Goal: Obtain resource: Download file/media

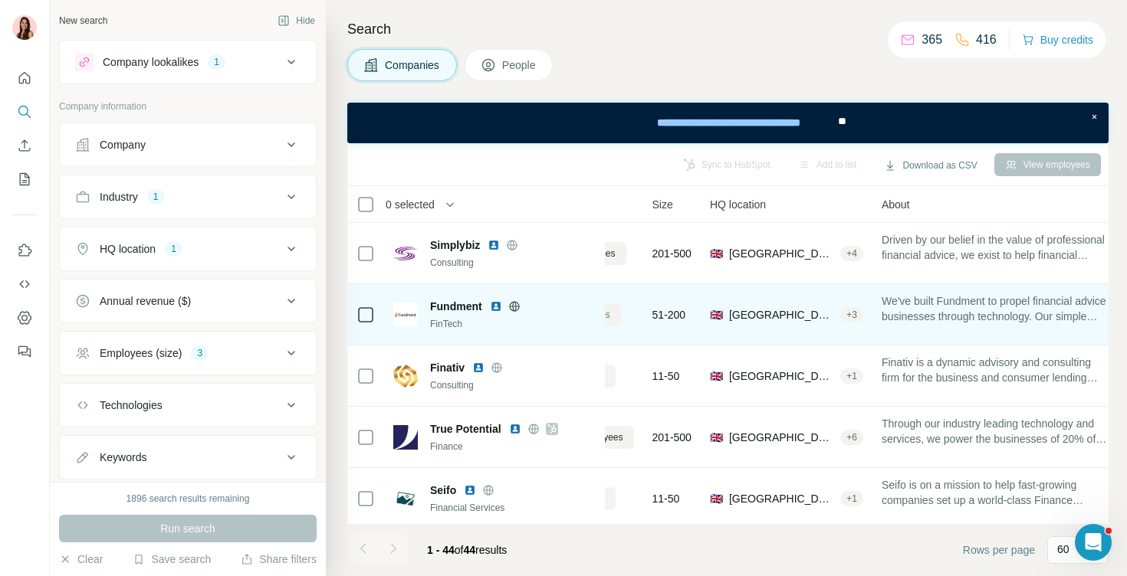
scroll to position [0, 135]
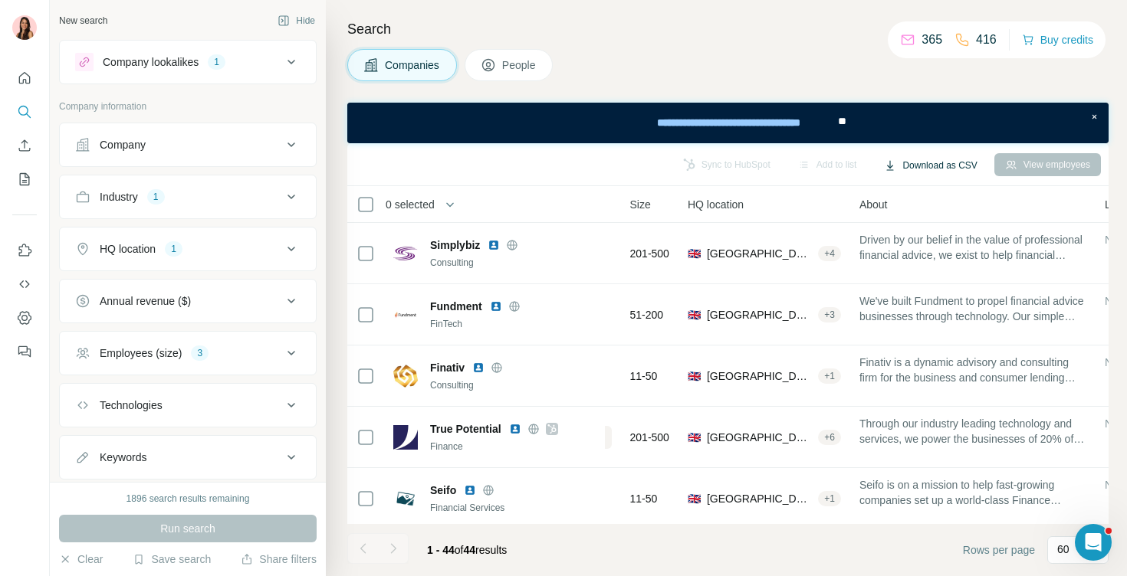
click at [936, 165] on button "Download as CSV" at bounding box center [930, 165] width 114 height 23
click at [933, 195] on div "Only current page (44)" at bounding box center [939, 198] width 143 height 28
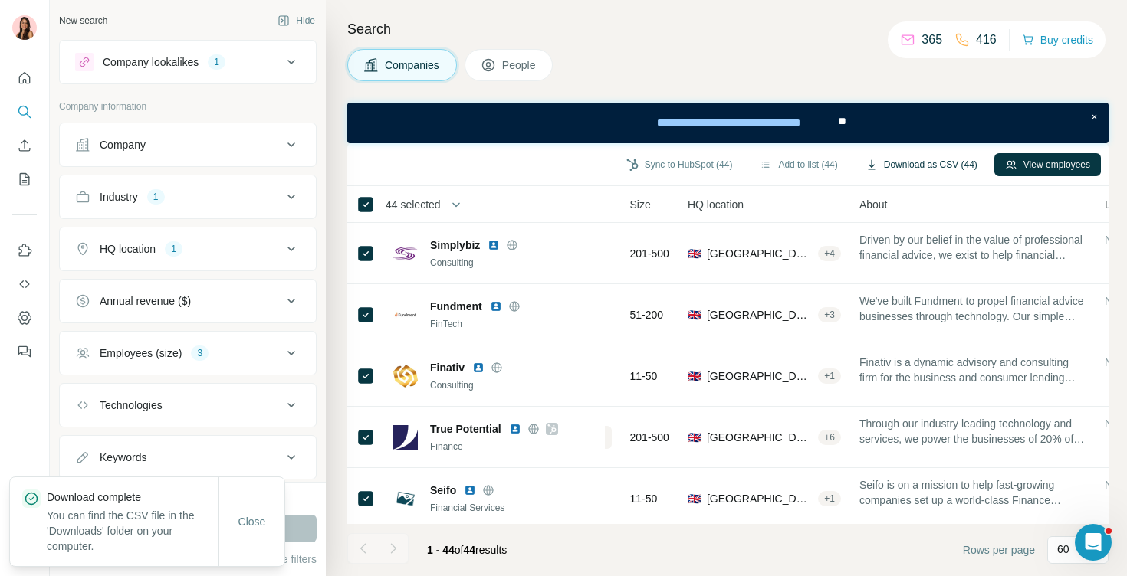
click at [943, 168] on button "Download as CSV (44)" at bounding box center [920, 164] width 133 height 23
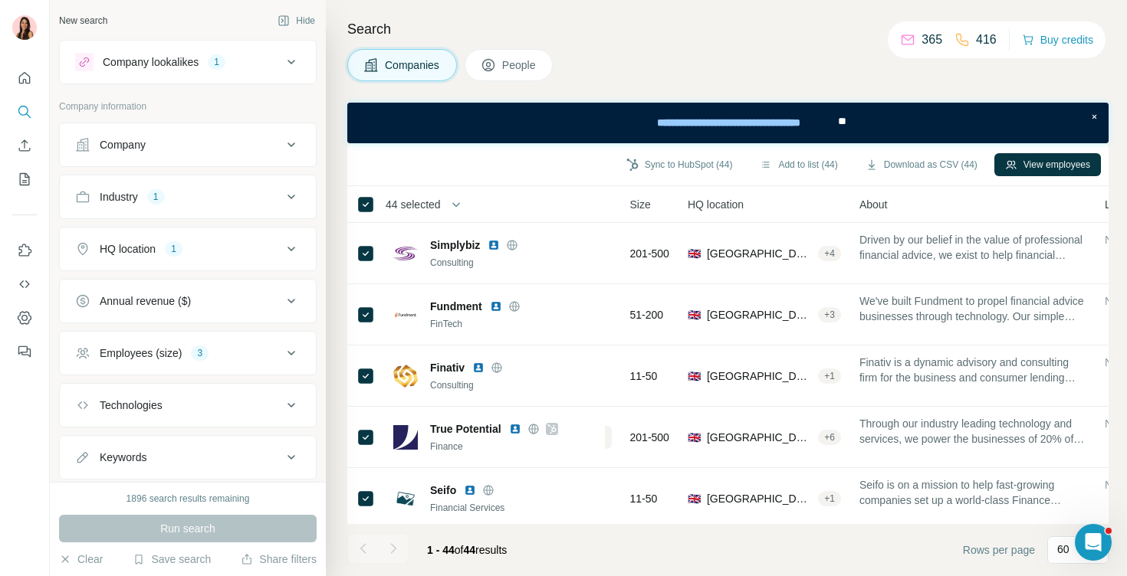
scroll to position [41, 0]
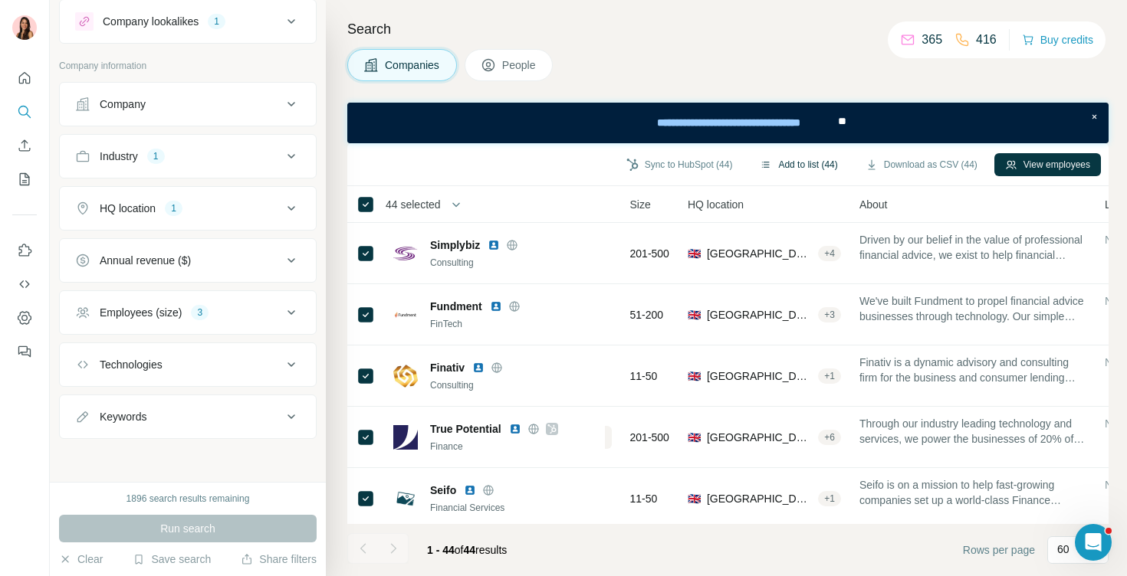
click at [800, 164] on button "Add to list (44)" at bounding box center [798, 164] width 99 height 23
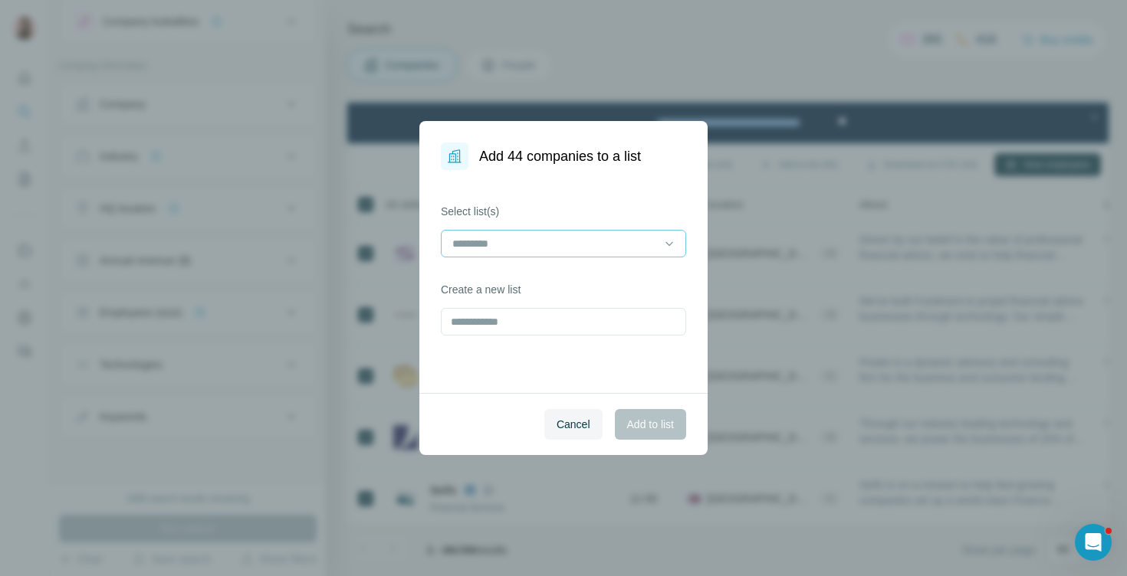
click at [582, 240] on input at bounding box center [554, 243] width 207 height 17
click at [549, 272] on div "company list" at bounding box center [563, 278] width 219 height 15
click at [631, 420] on span "Add to list" at bounding box center [650, 424] width 47 height 15
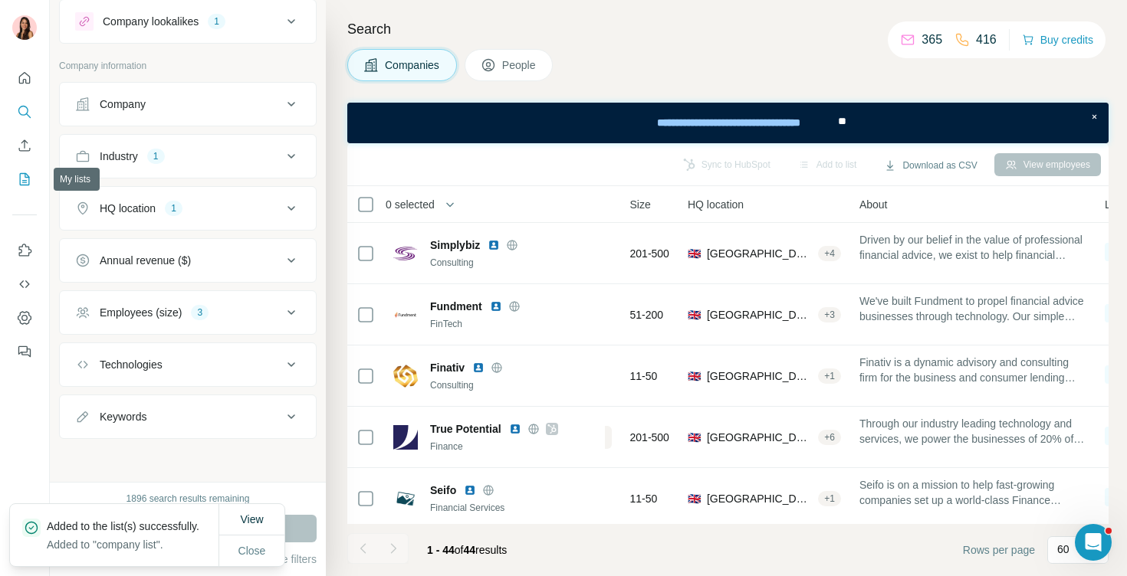
click at [23, 183] on icon "My lists" at bounding box center [24, 179] width 15 height 15
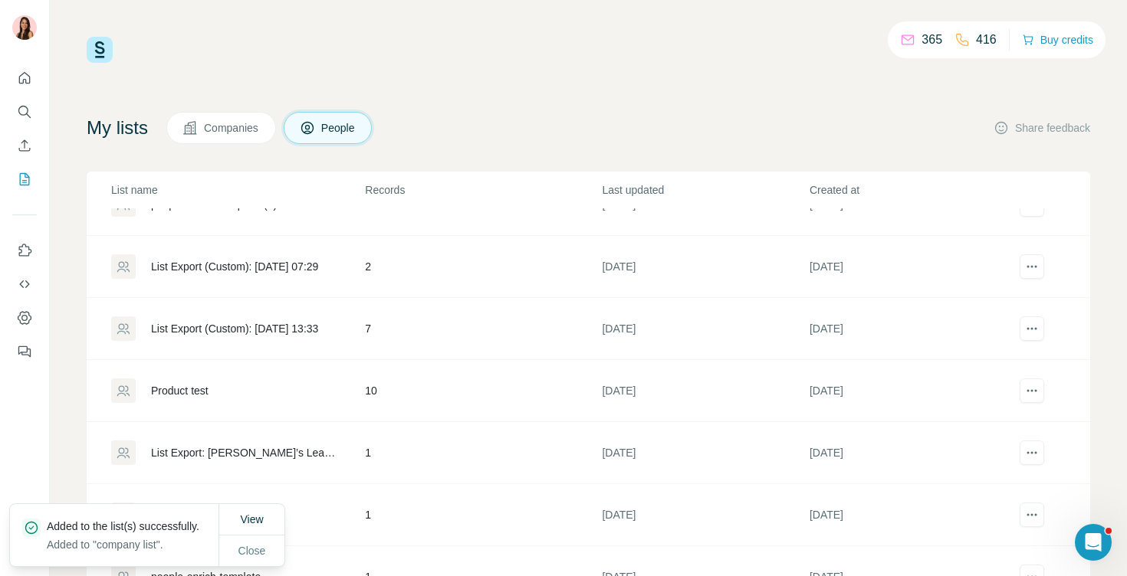
scroll to position [1146, 0]
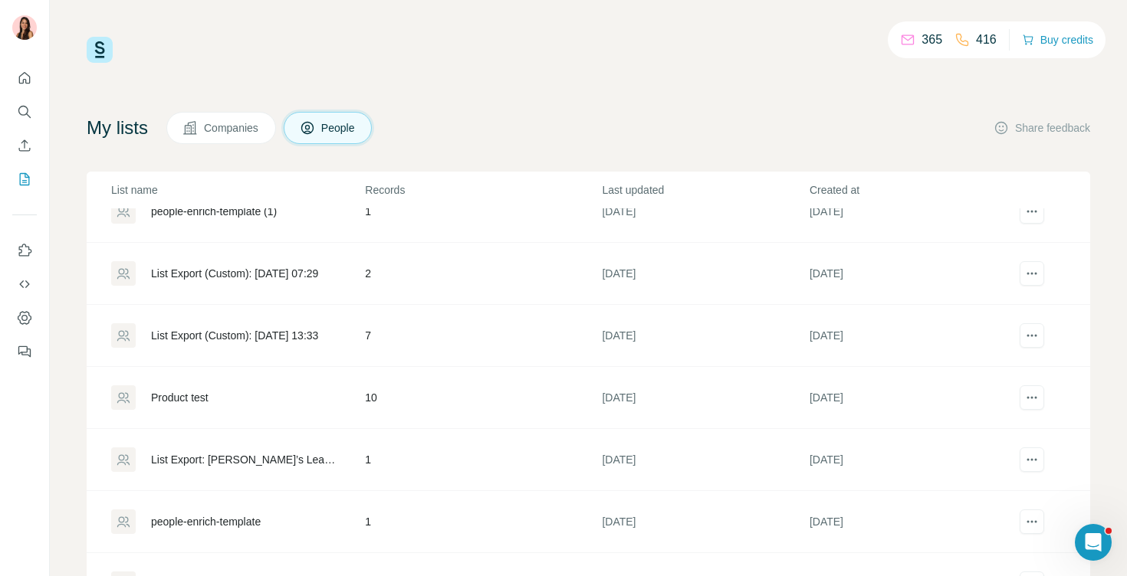
click at [238, 127] on span "Companies" at bounding box center [232, 127] width 56 height 15
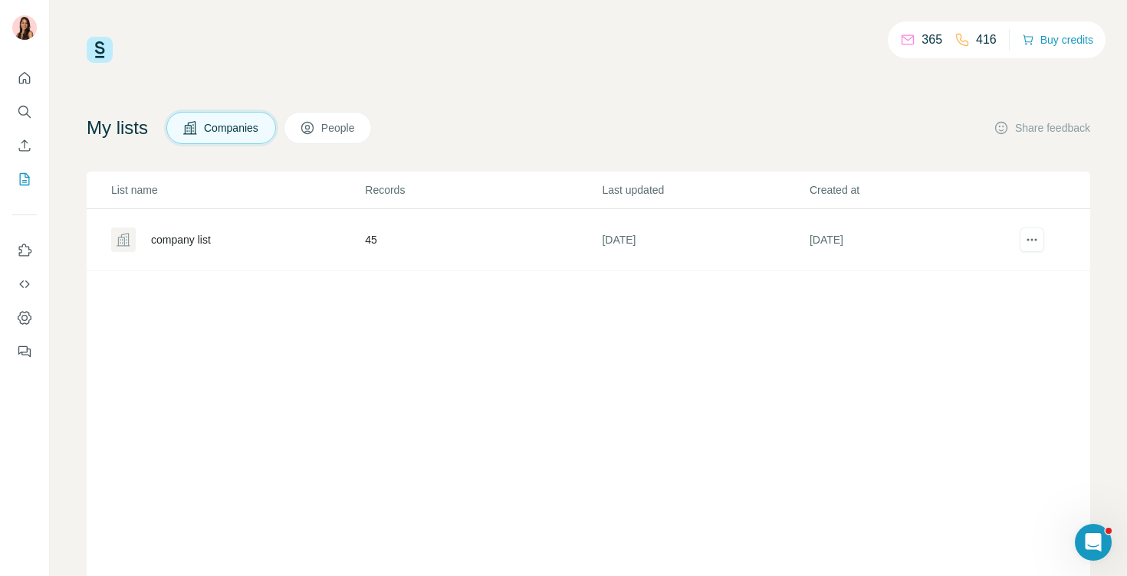
click at [205, 244] on div "company list" at bounding box center [181, 239] width 60 height 15
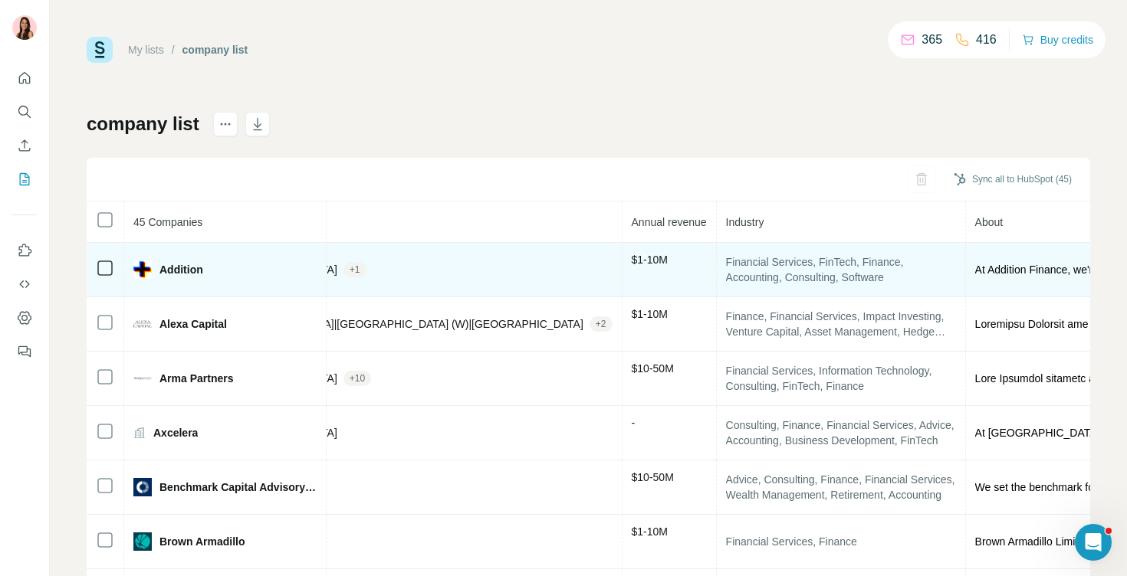
scroll to position [0, 910]
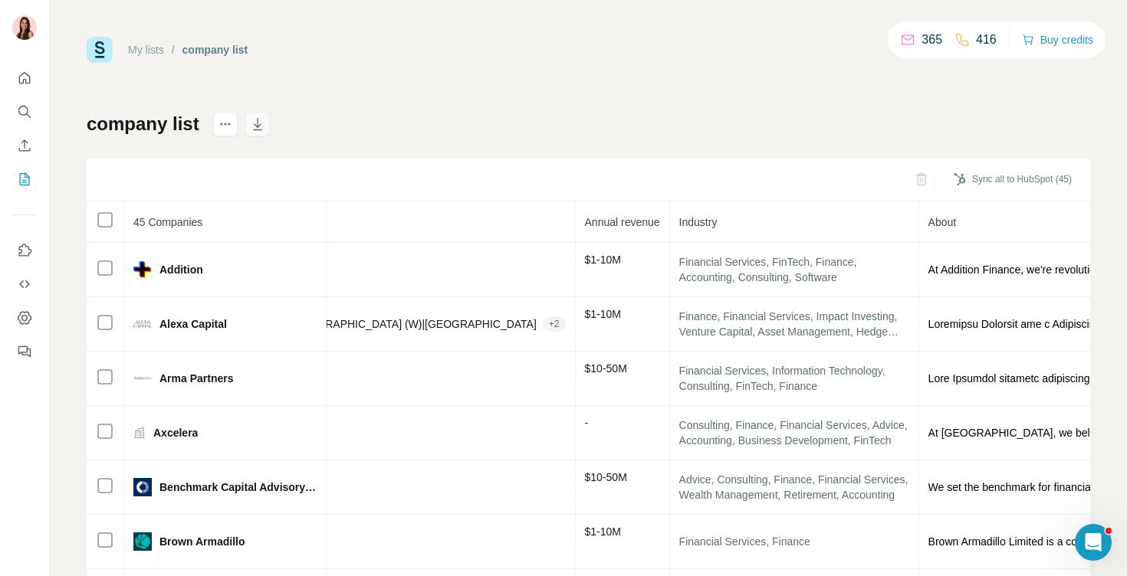
click at [257, 126] on icon "button" at bounding box center [258, 125] width 8 height 5
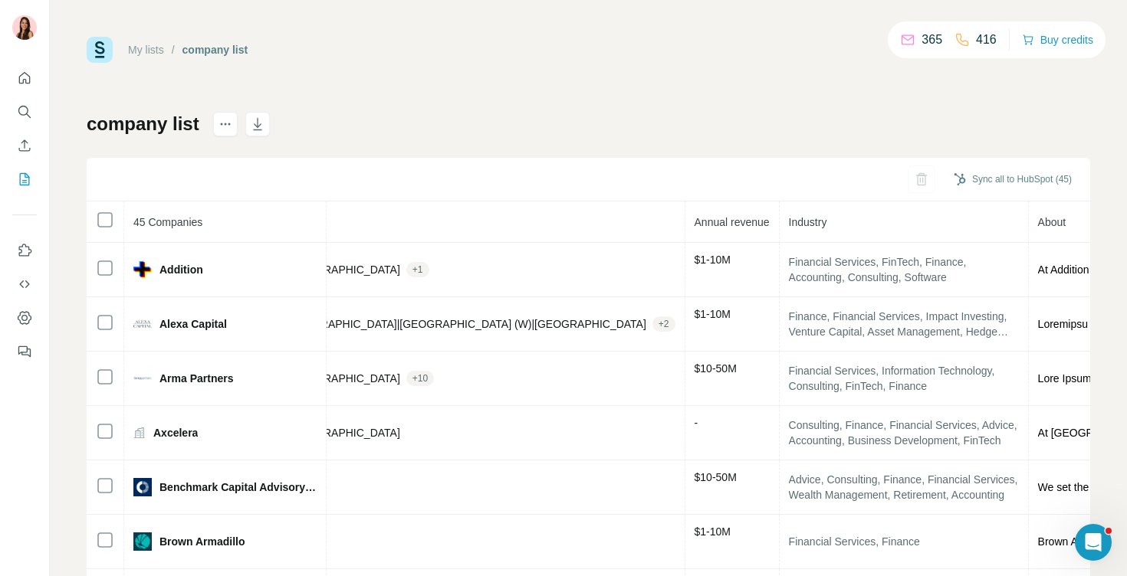
scroll to position [0, 803]
click at [26, 113] on icon "Search" at bounding box center [28, 115] width 5 height 5
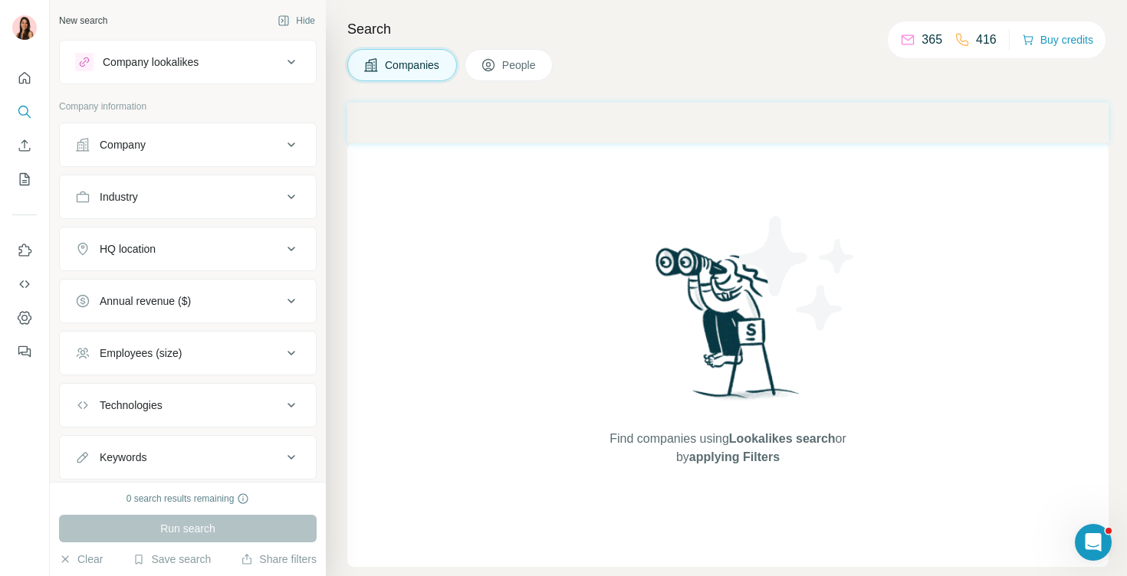
scroll to position [41, 0]
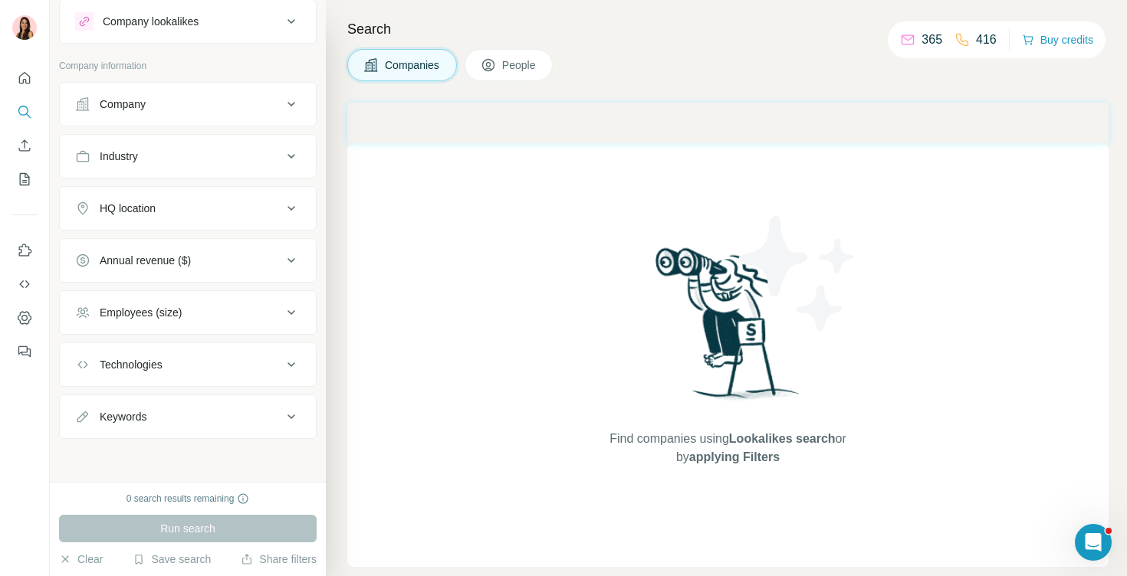
click at [227, 410] on div "Keywords" at bounding box center [178, 416] width 207 height 15
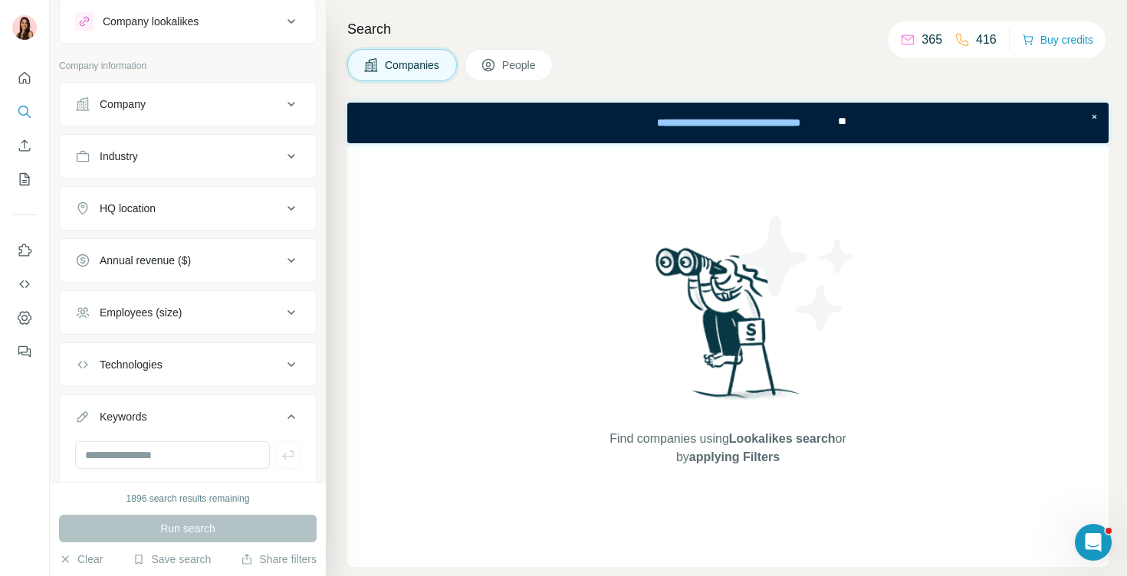
scroll to position [0, 0]
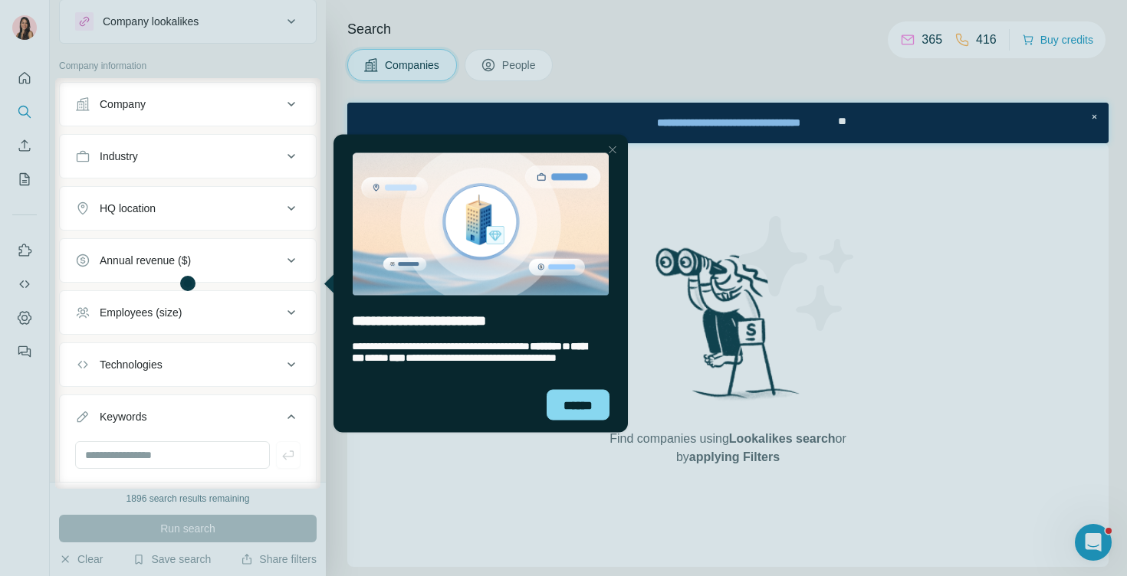
click at [188, 148] on button "Industry" at bounding box center [188, 156] width 256 height 37
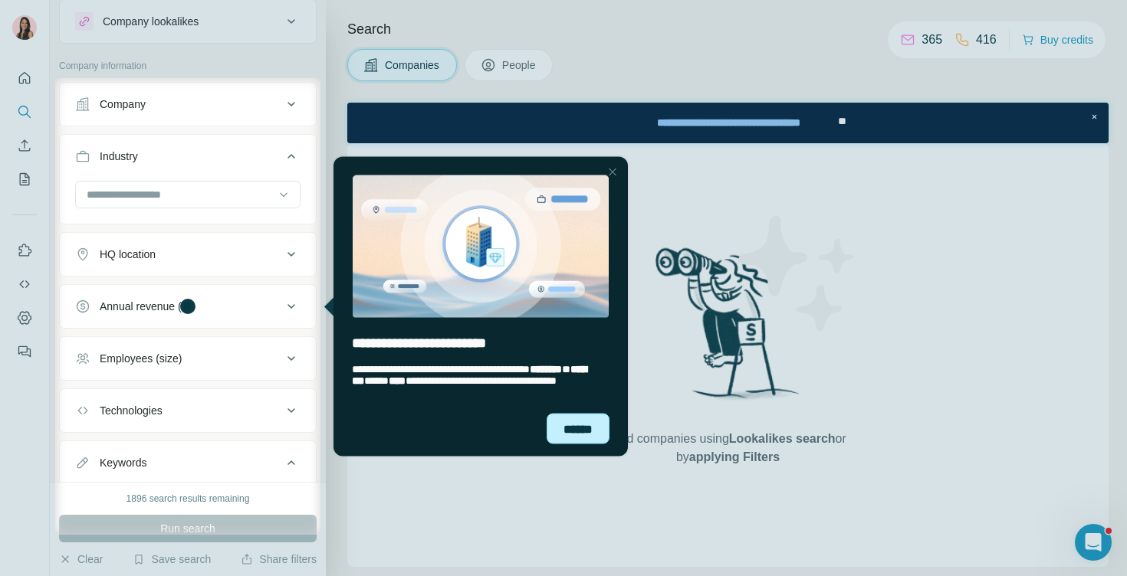
click at [569, 418] on div "******" at bounding box center [577, 428] width 63 height 31
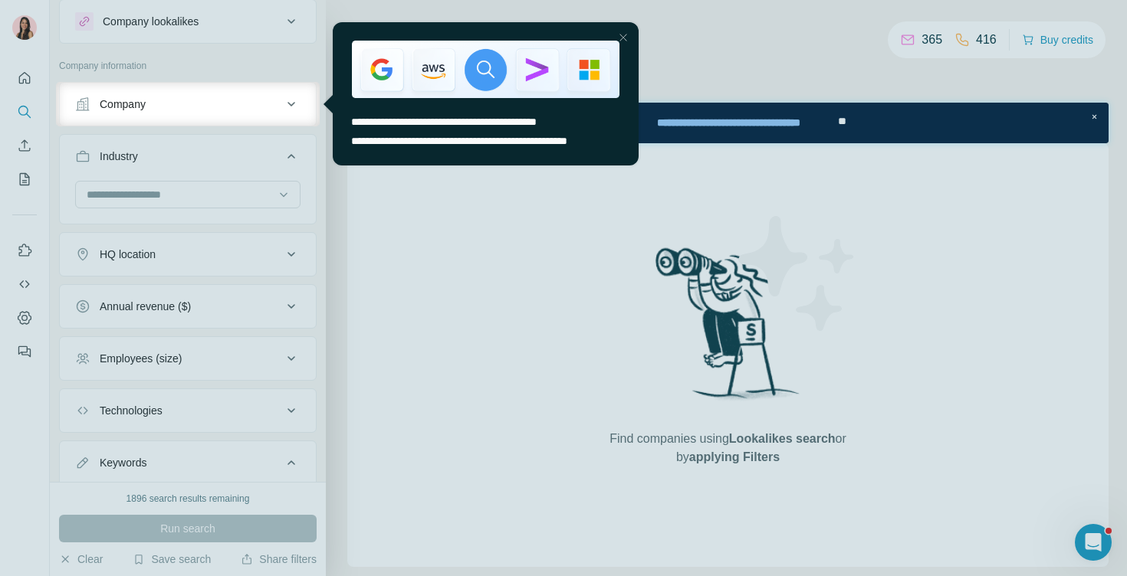
click at [200, 198] on div at bounding box center [563, 351] width 1127 height 450
click at [626, 40] on div "Close Step" at bounding box center [623, 37] width 18 height 18
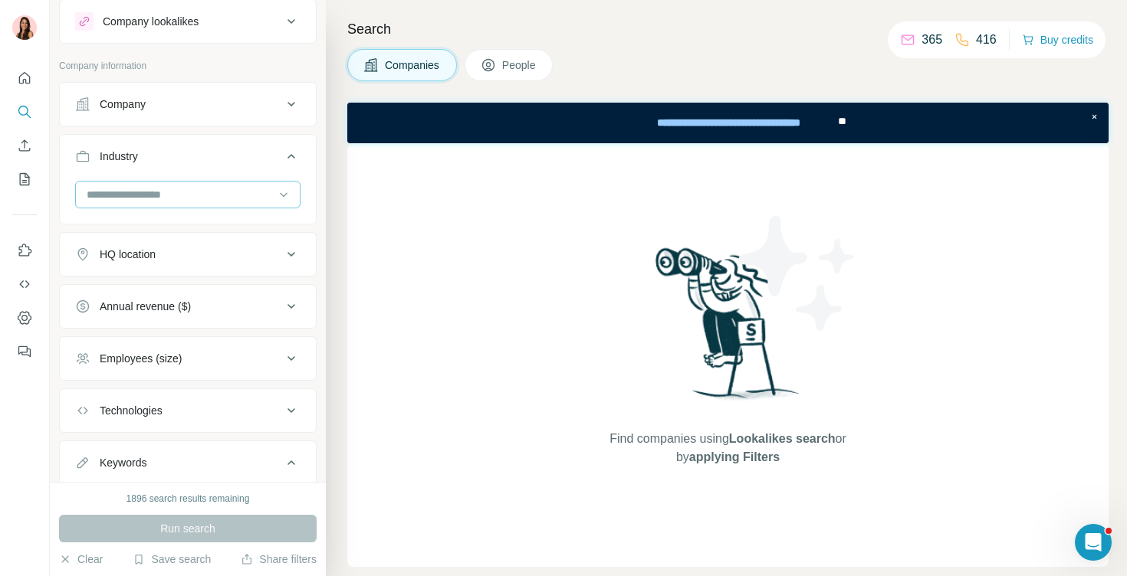
click at [193, 202] on input at bounding box center [179, 194] width 189 height 17
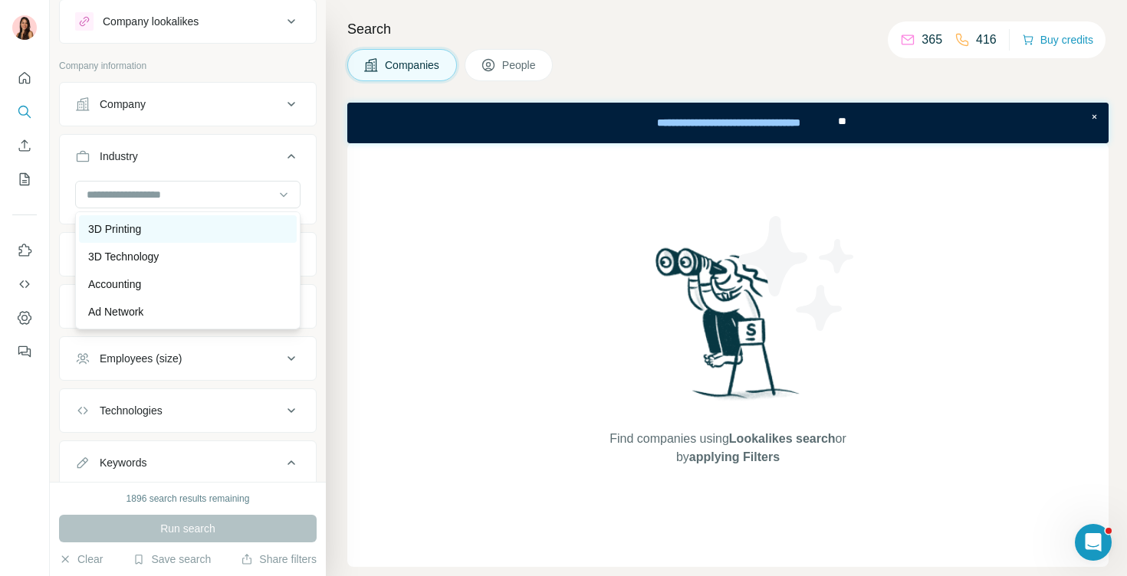
click at [173, 225] on div "3D Printing" at bounding box center [187, 228] width 199 height 15
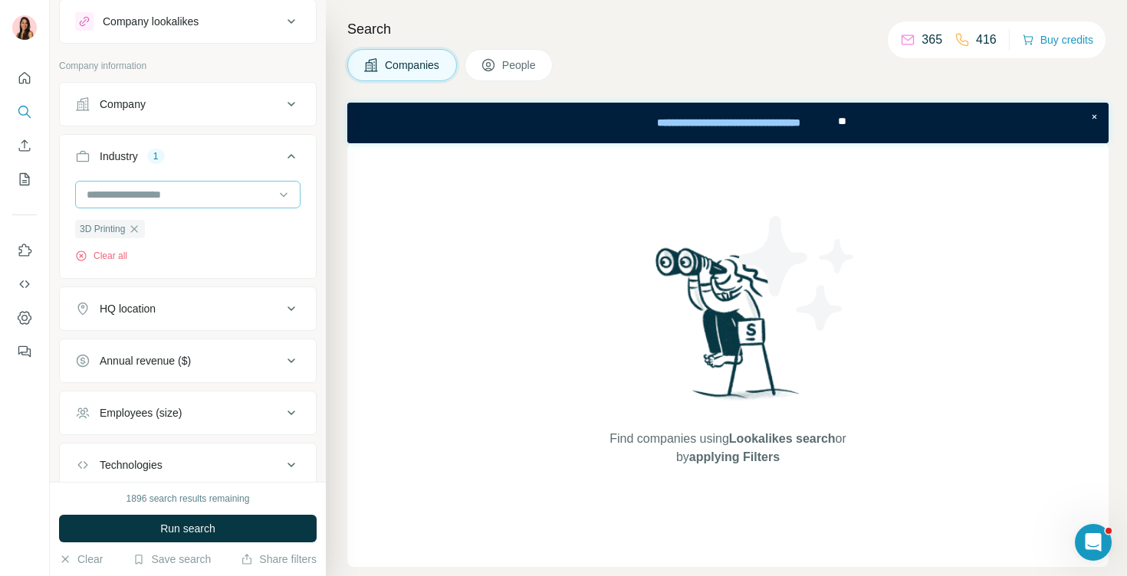
click at [172, 200] on input at bounding box center [179, 194] width 189 height 17
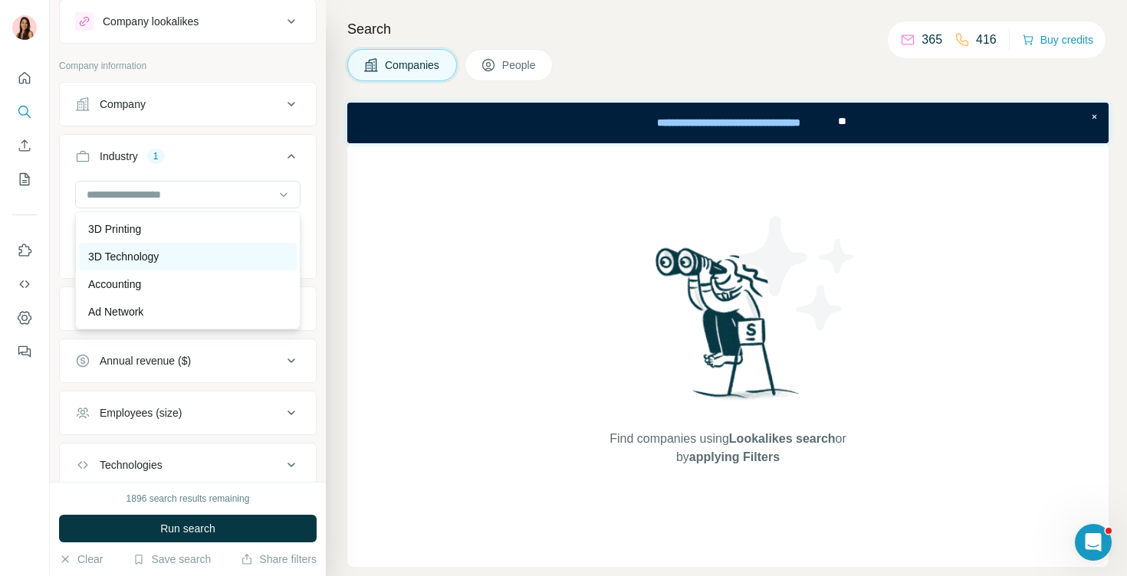
click at [157, 251] on p "3D Technology" at bounding box center [123, 256] width 71 height 15
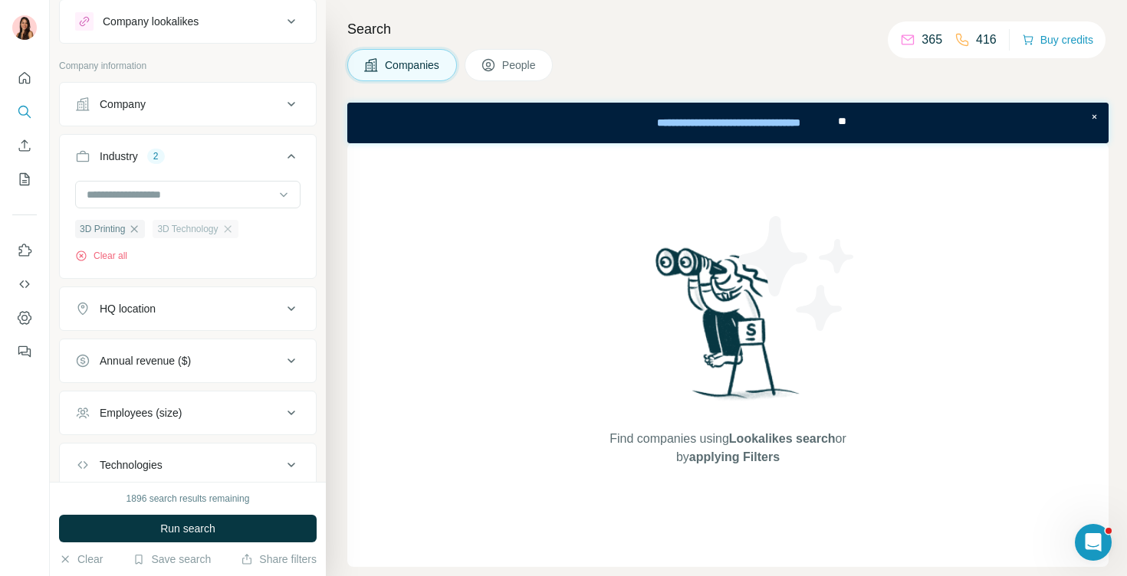
click at [197, 234] on span "3D Technology" at bounding box center [187, 229] width 61 height 14
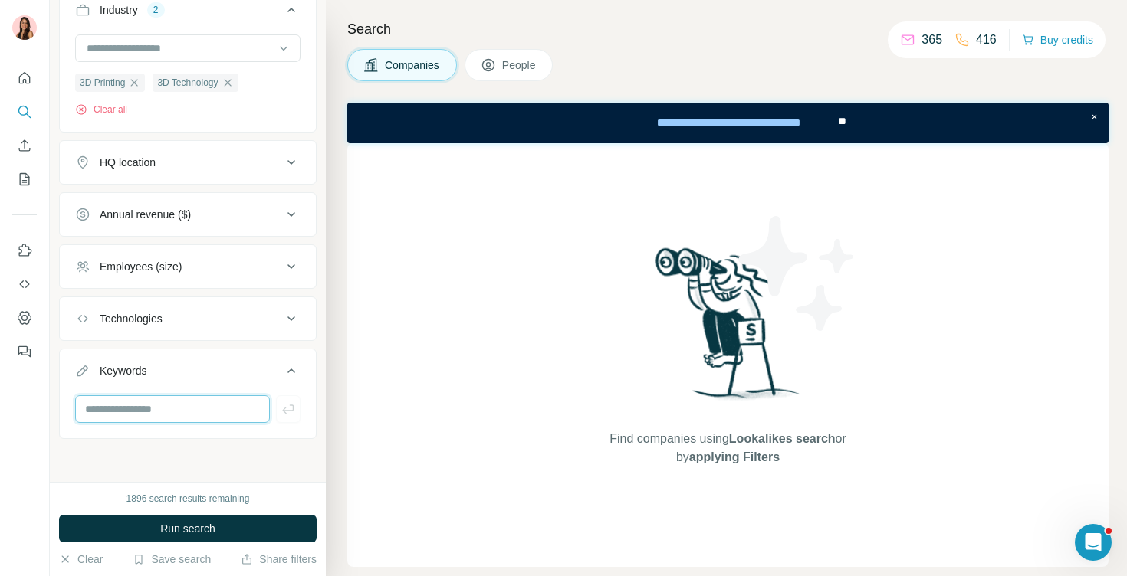
click at [147, 419] on input "text" at bounding box center [172, 409] width 195 height 28
click at [146, 413] on input "text" at bounding box center [172, 409] width 195 height 28
type input "*"
type input "***"
click at [279, 407] on button "button" at bounding box center [288, 409] width 25 height 28
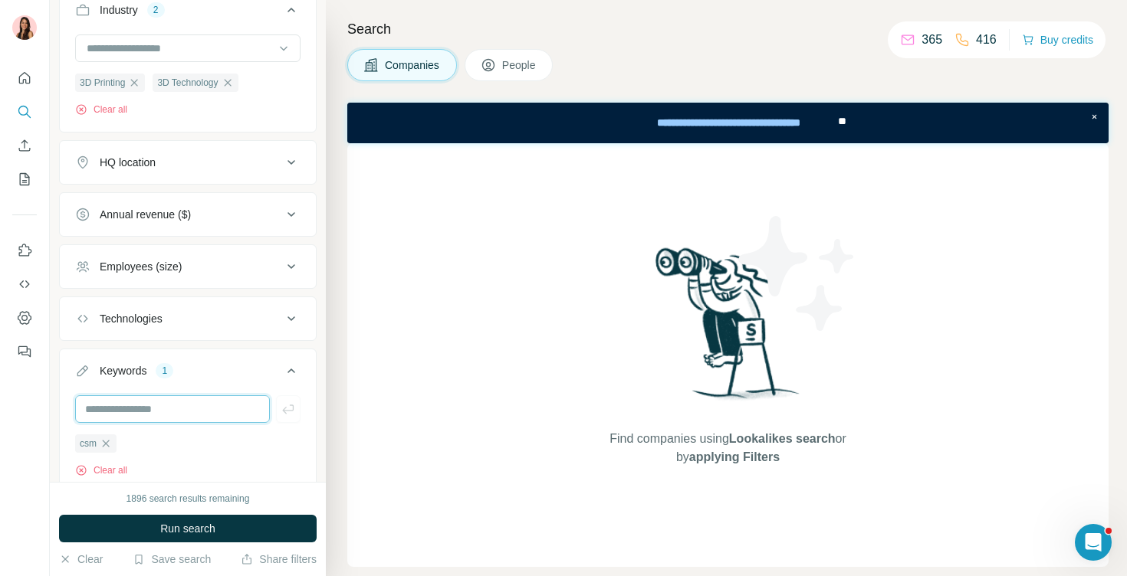
click at [205, 409] on input "text" at bounding box center [172, 409] width 195 height 28
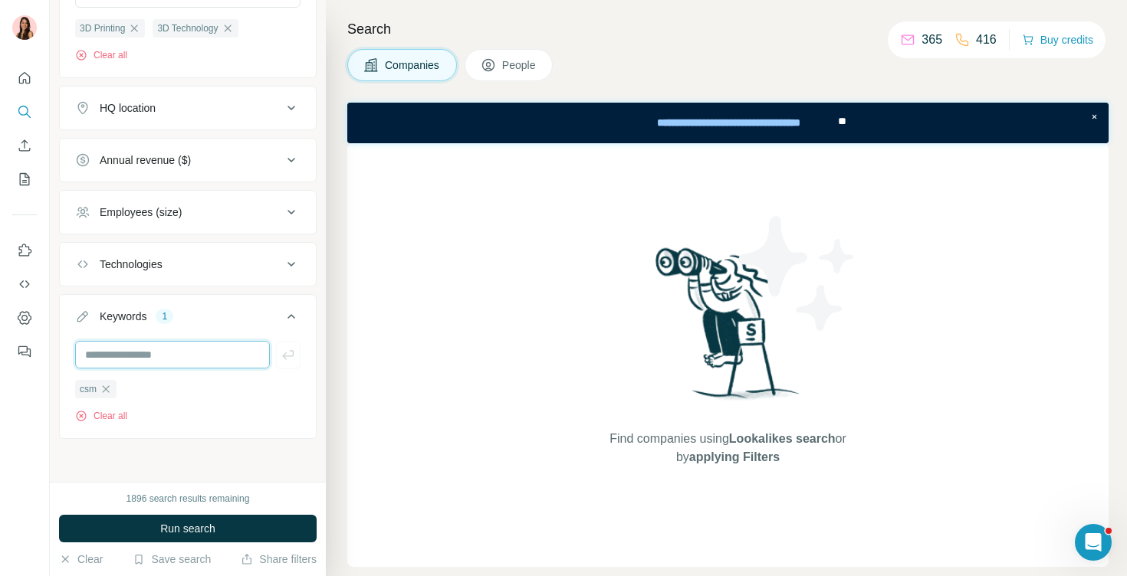
click at [198, 356] on input "text" at bounding box center [172, 355] width 195 height 28
type input "**"
